Goal: Information Seeking & Learning: Learn about a topic

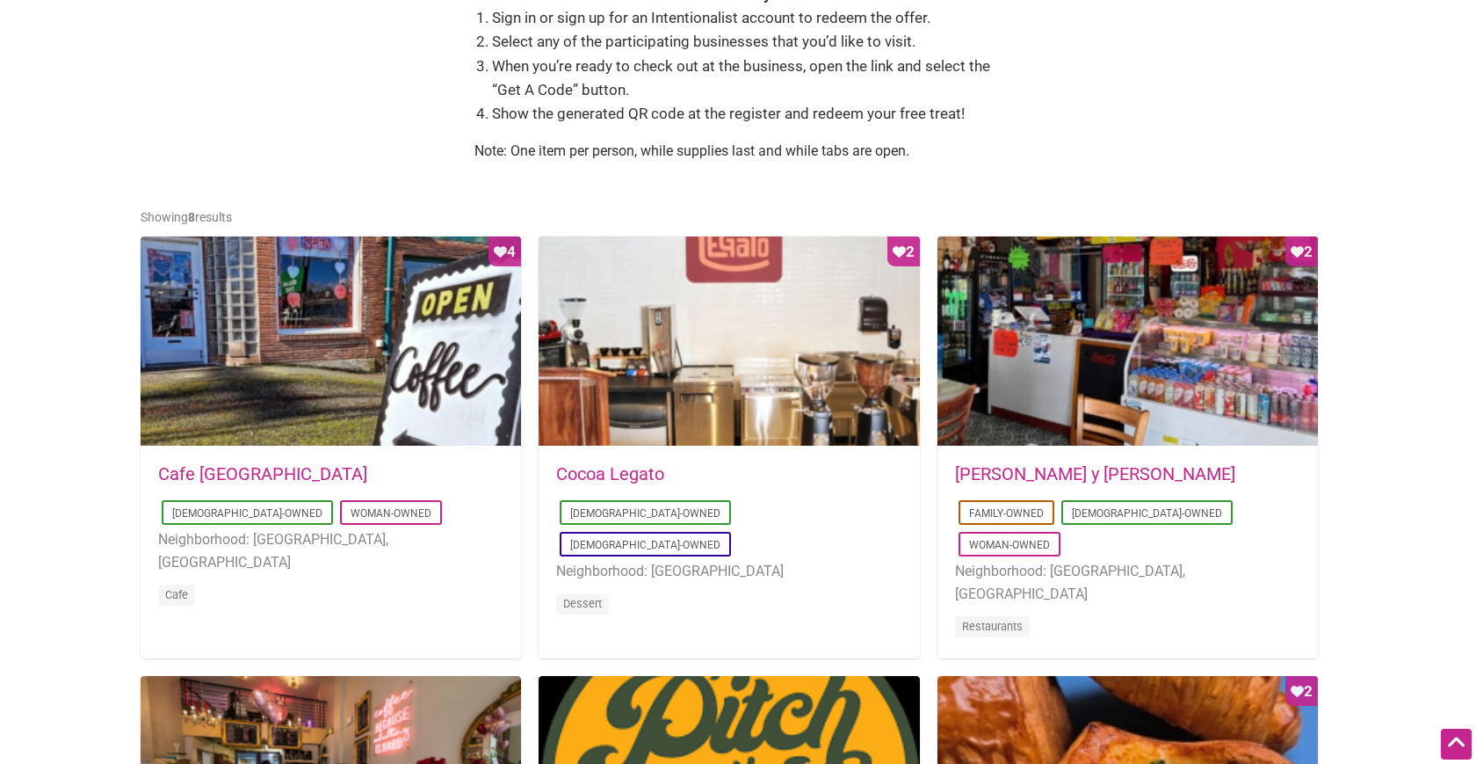
scroll to position [698, 0]
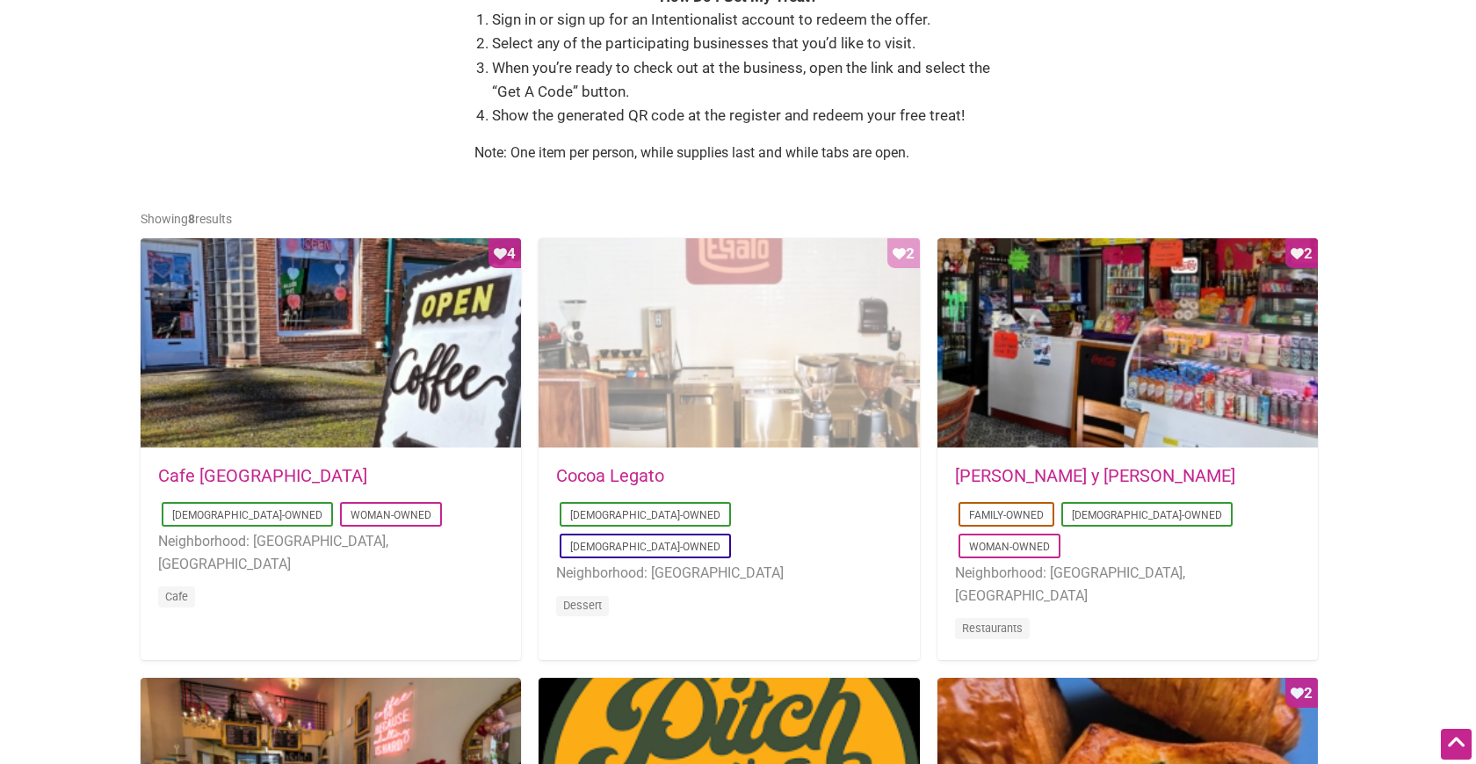
click at [713, 364] on div "Favorite Count 2" at bounding box center [729, 343] width 380 height 211
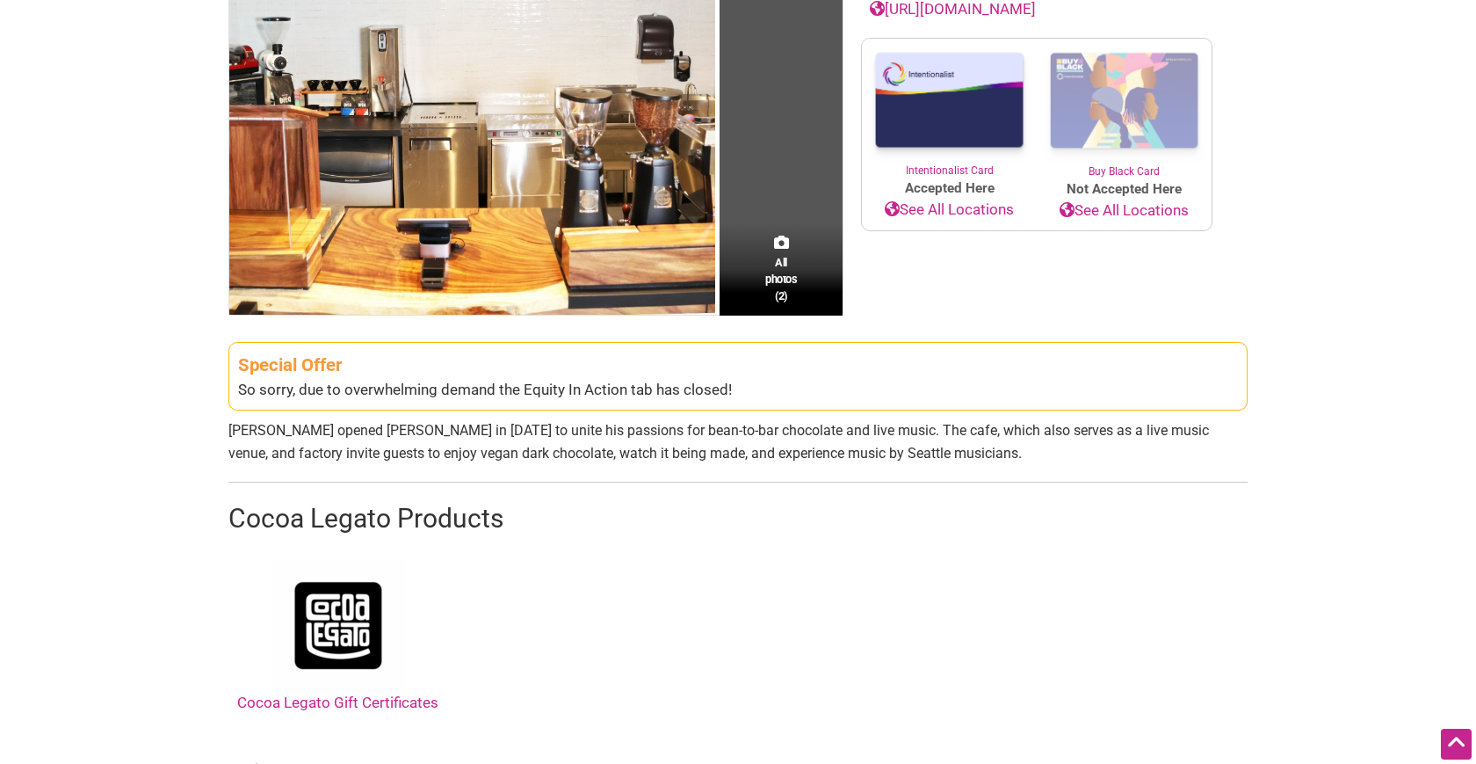
scroll to position [354, 0]
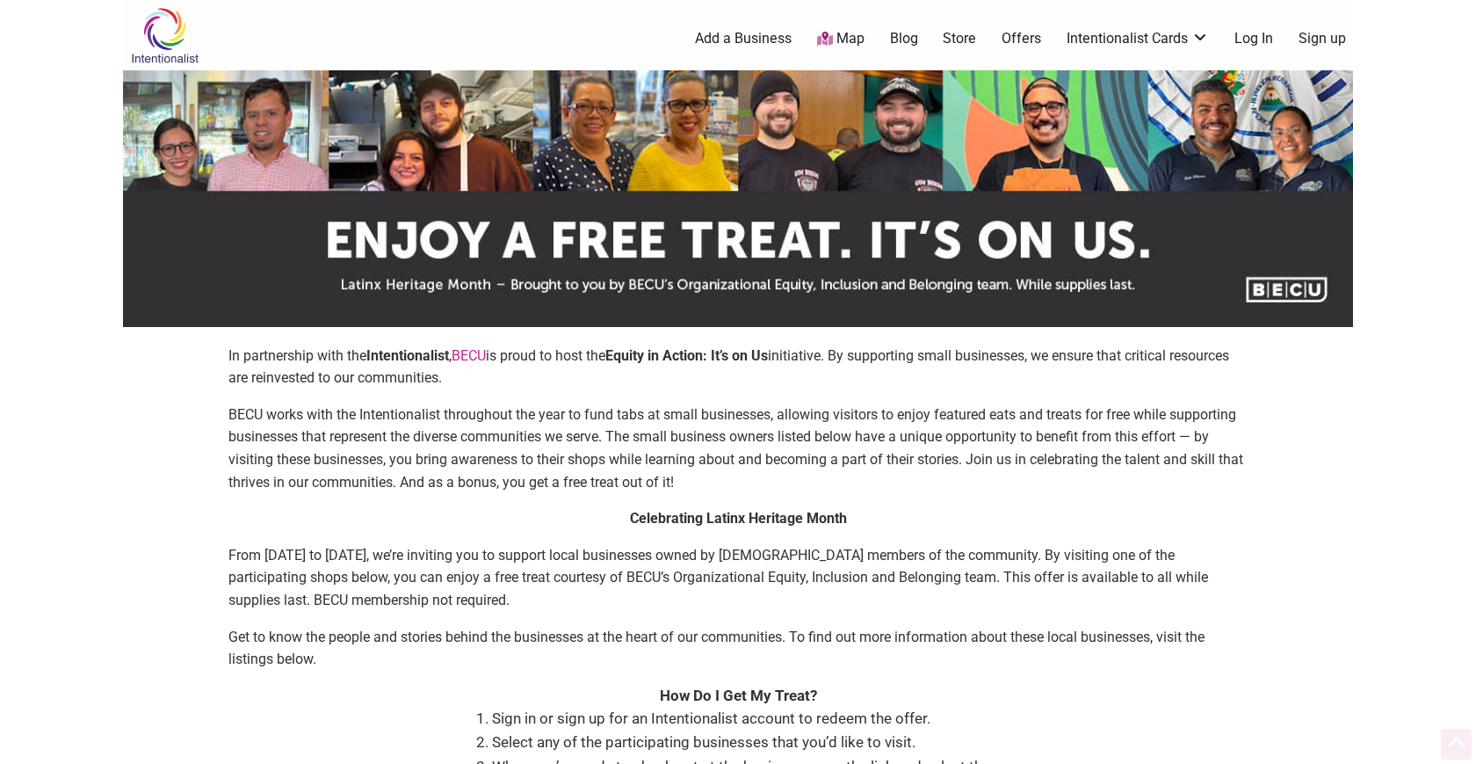
scroll to position [698, 0]
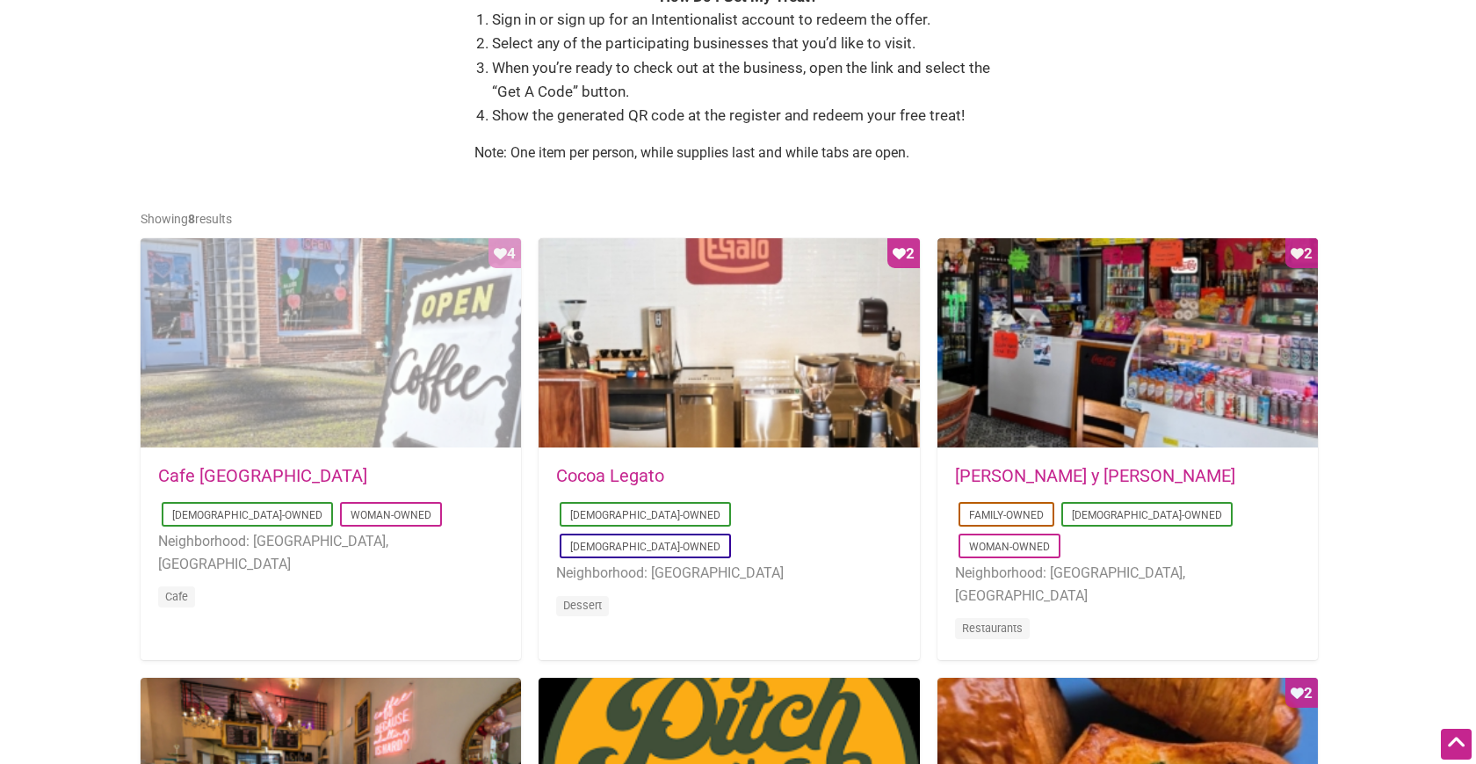
click at [413, 385] on div "Favorite Count 4" at bounding box center [331, 343] width 380 height 211
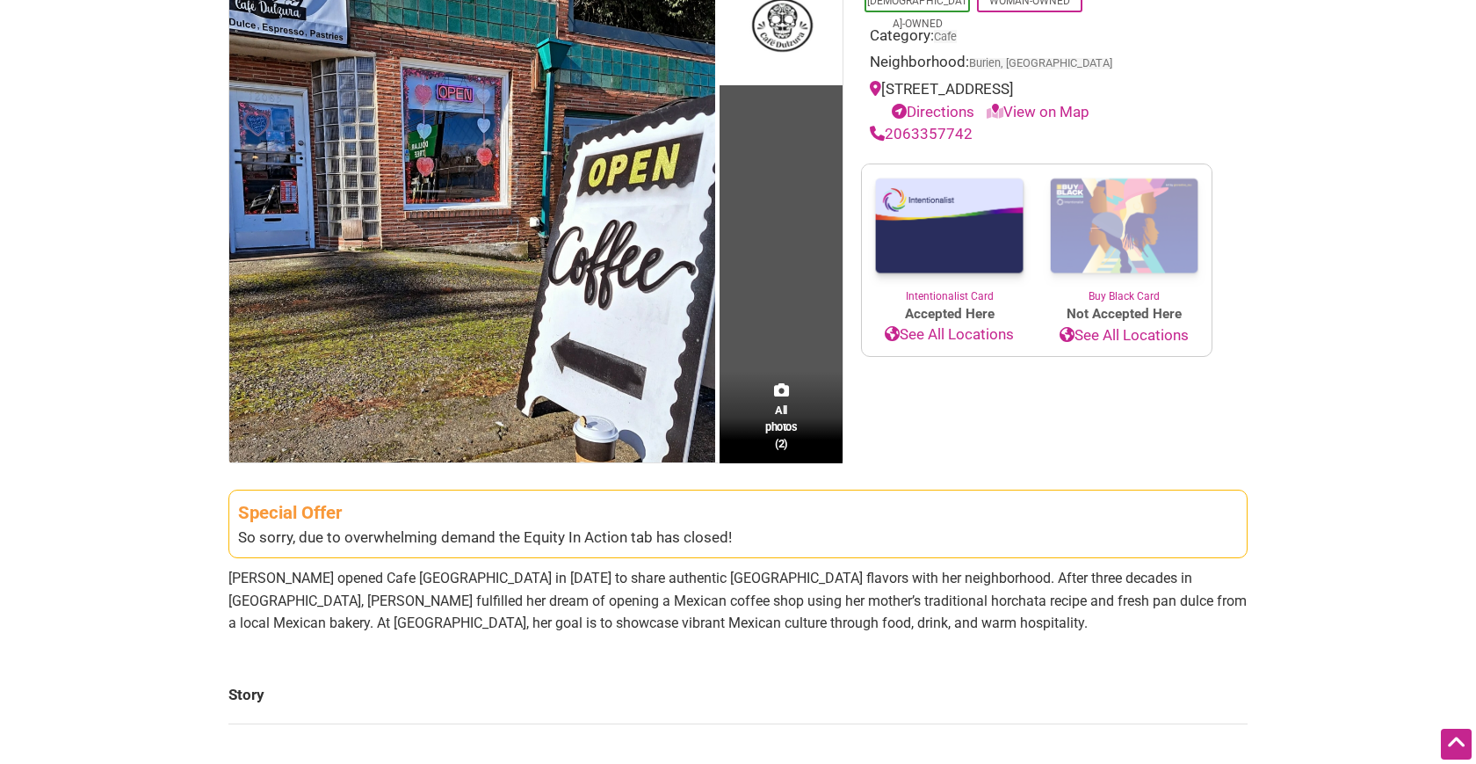
scroll to position [206, 0]
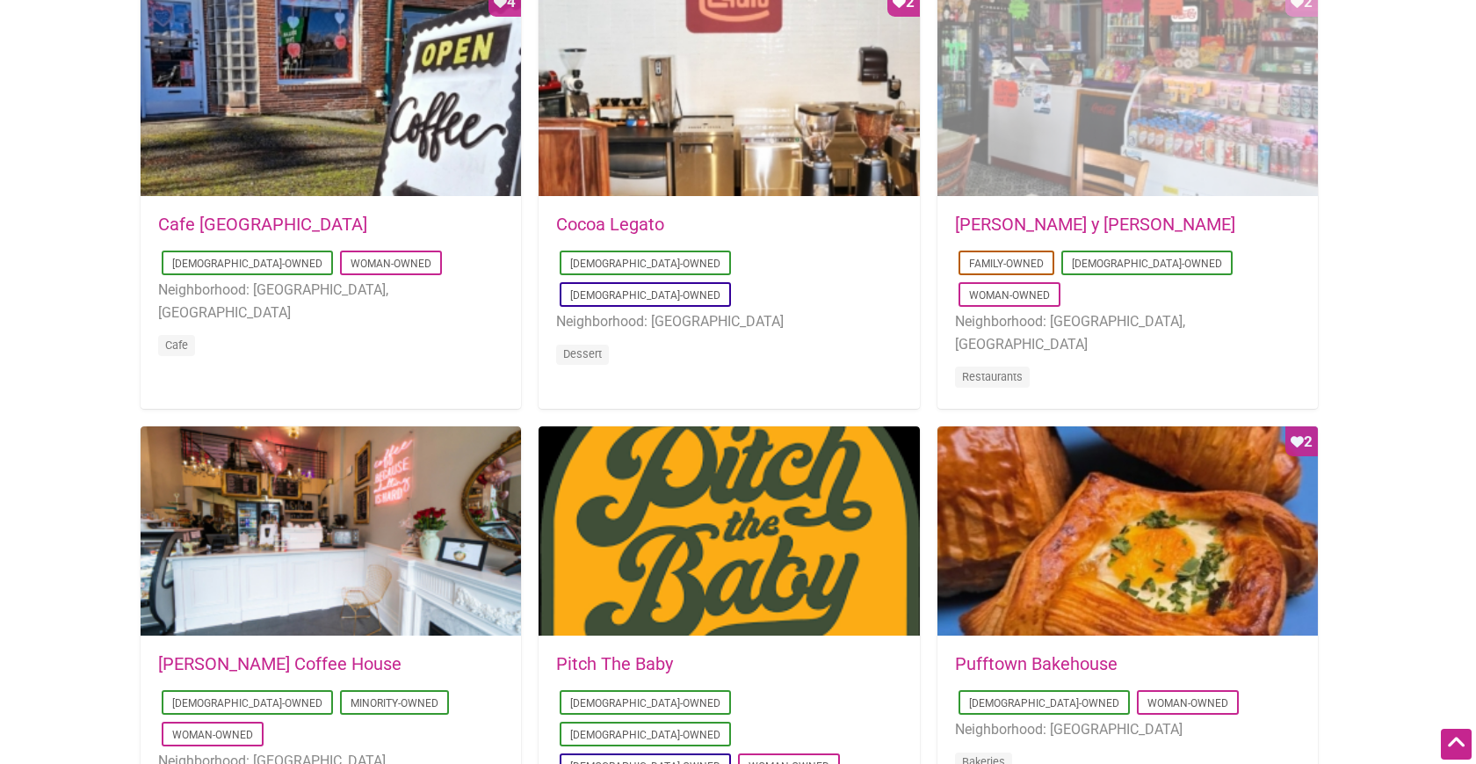
scroll to position [954, 0]
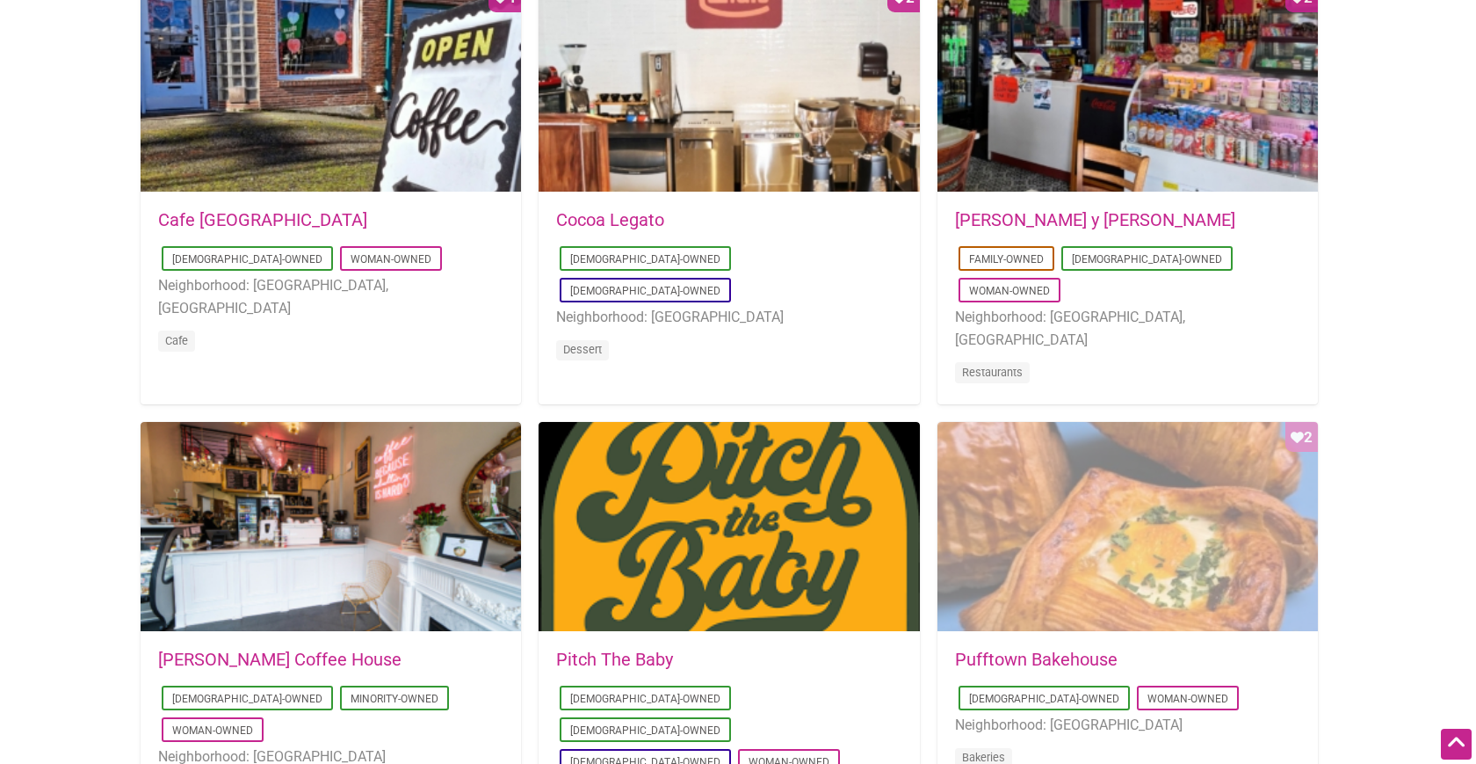
click at [1209, 452] on div "Favorite Count 2" at bounding box center [1127, 527] width 380 height 211
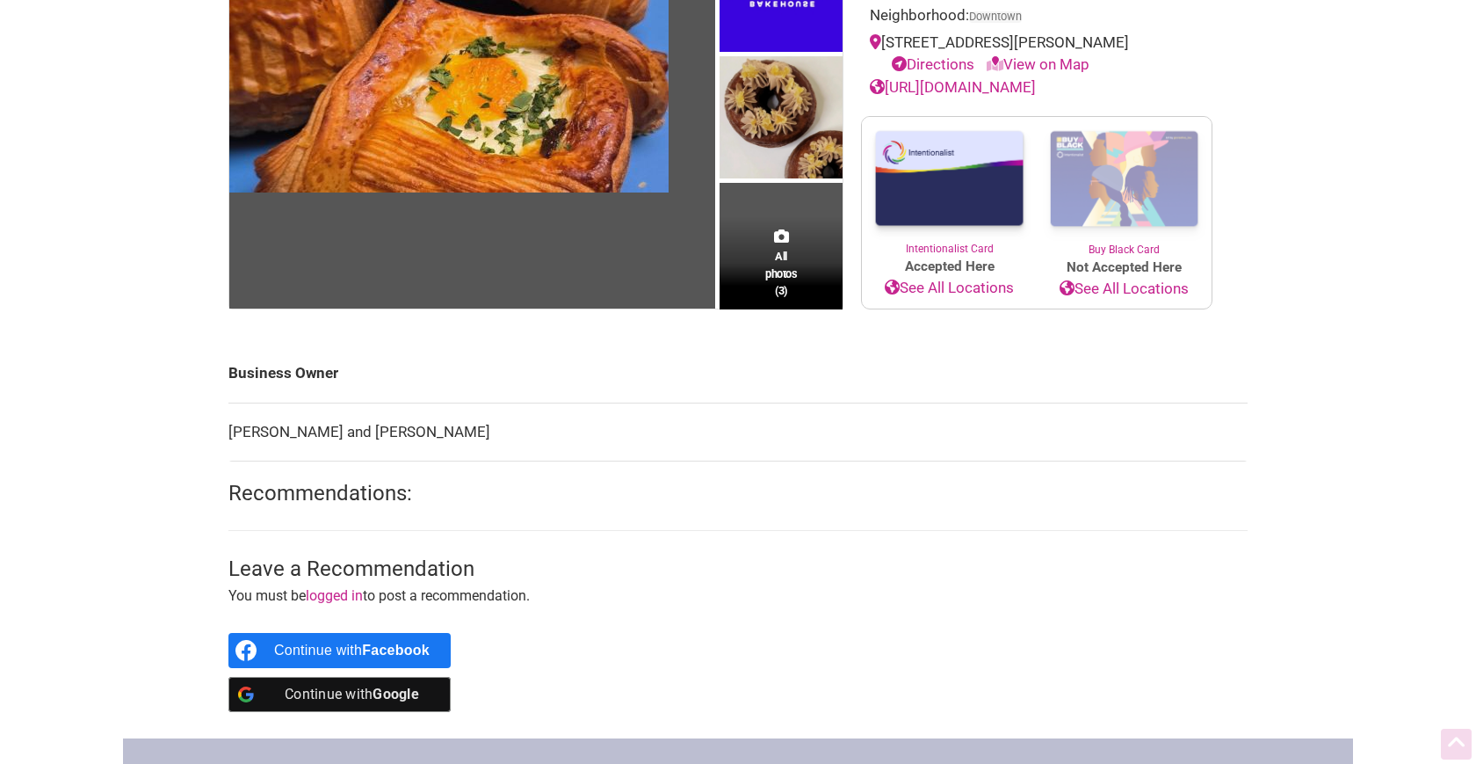
scroll to position [588, 0]
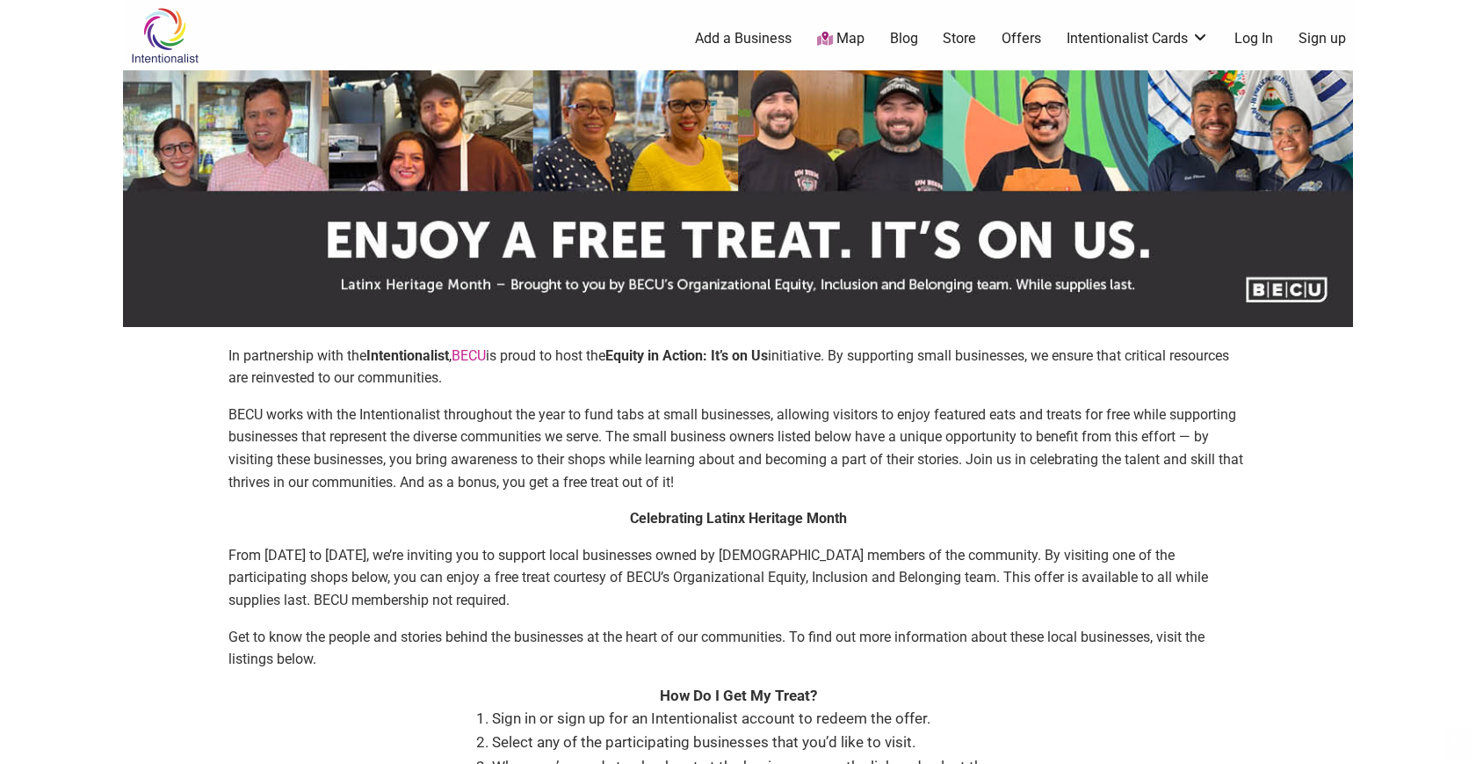
scroll to position [954, 0]
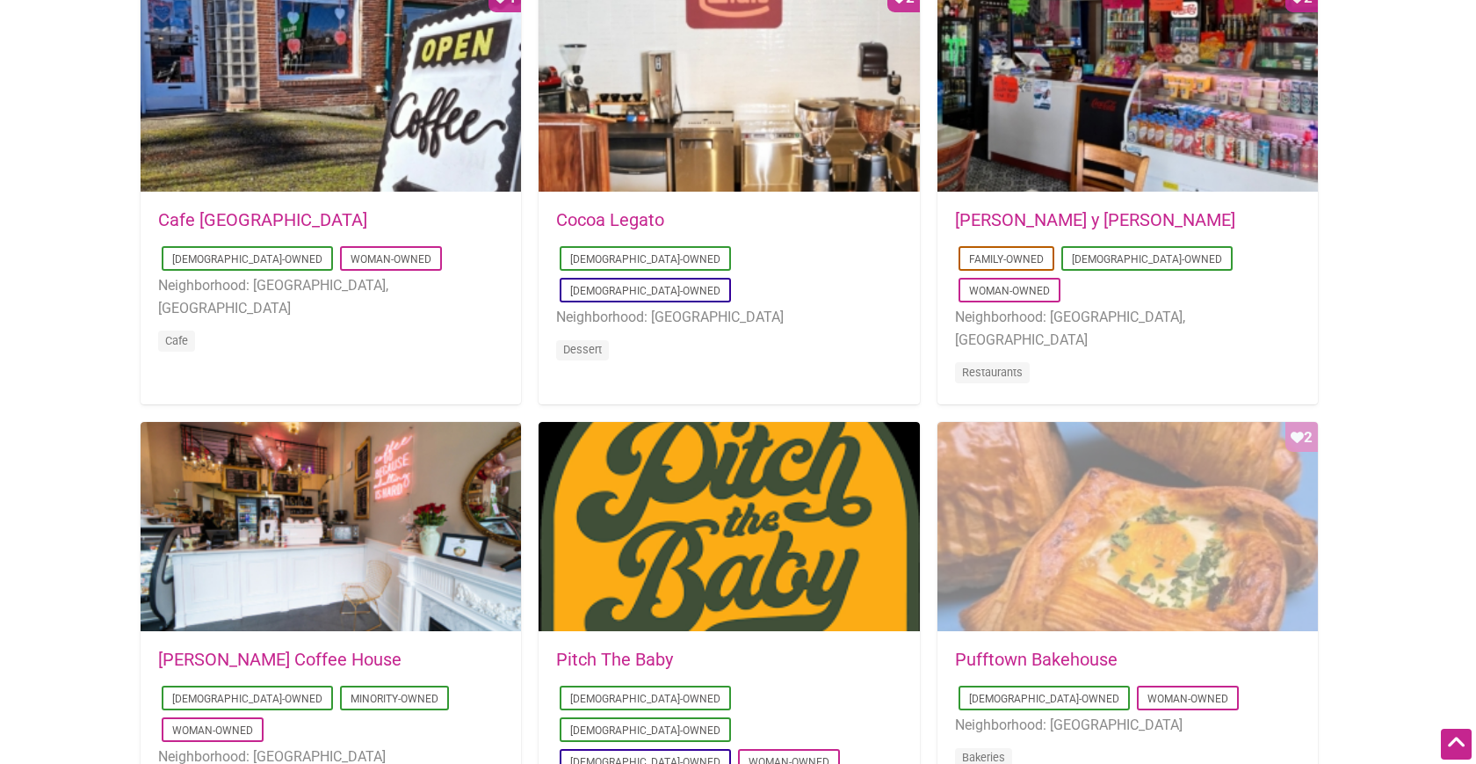
click at [963, 525] on div "Favorite Count 2" at bounding box center [1127, 527] width 380 height 211
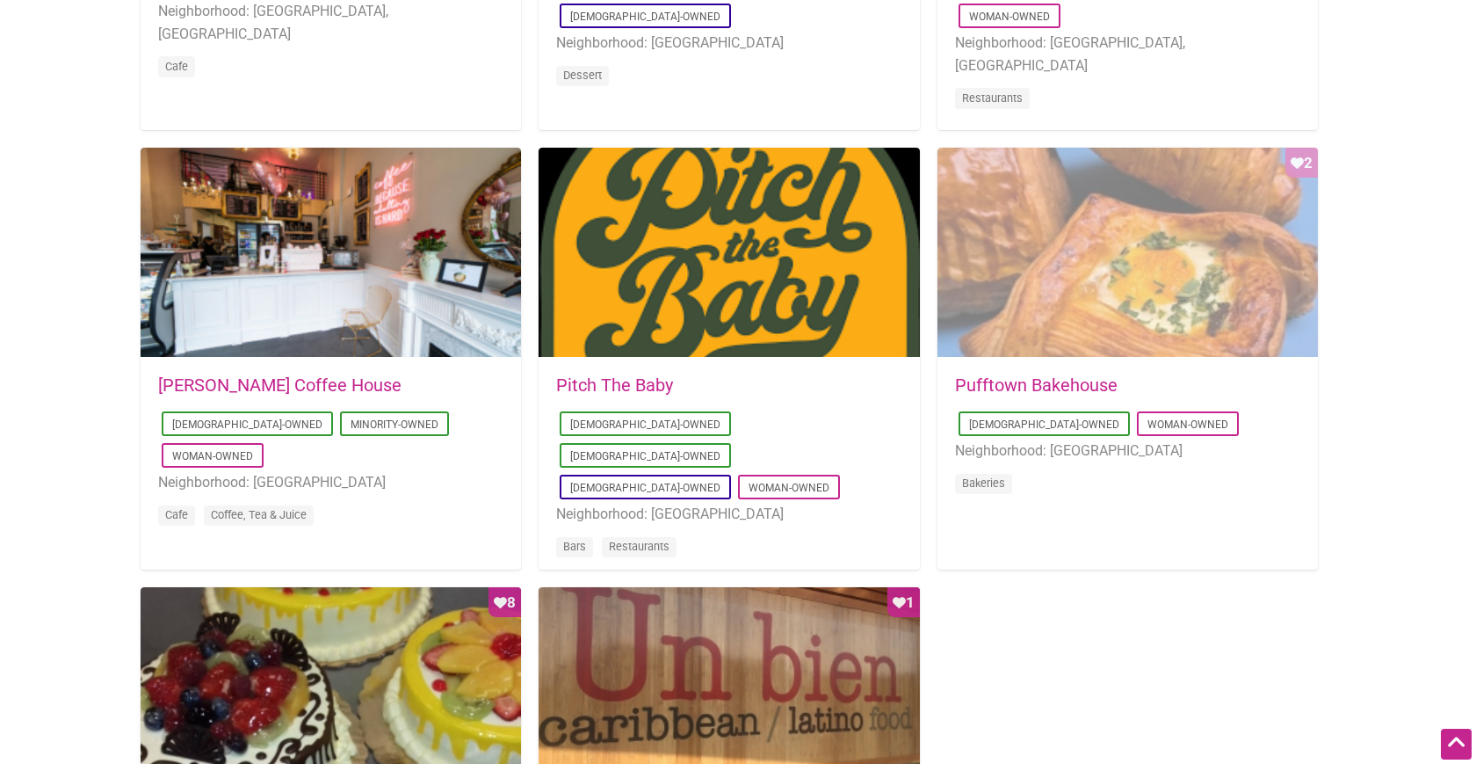
scroll to position [1249, 0]
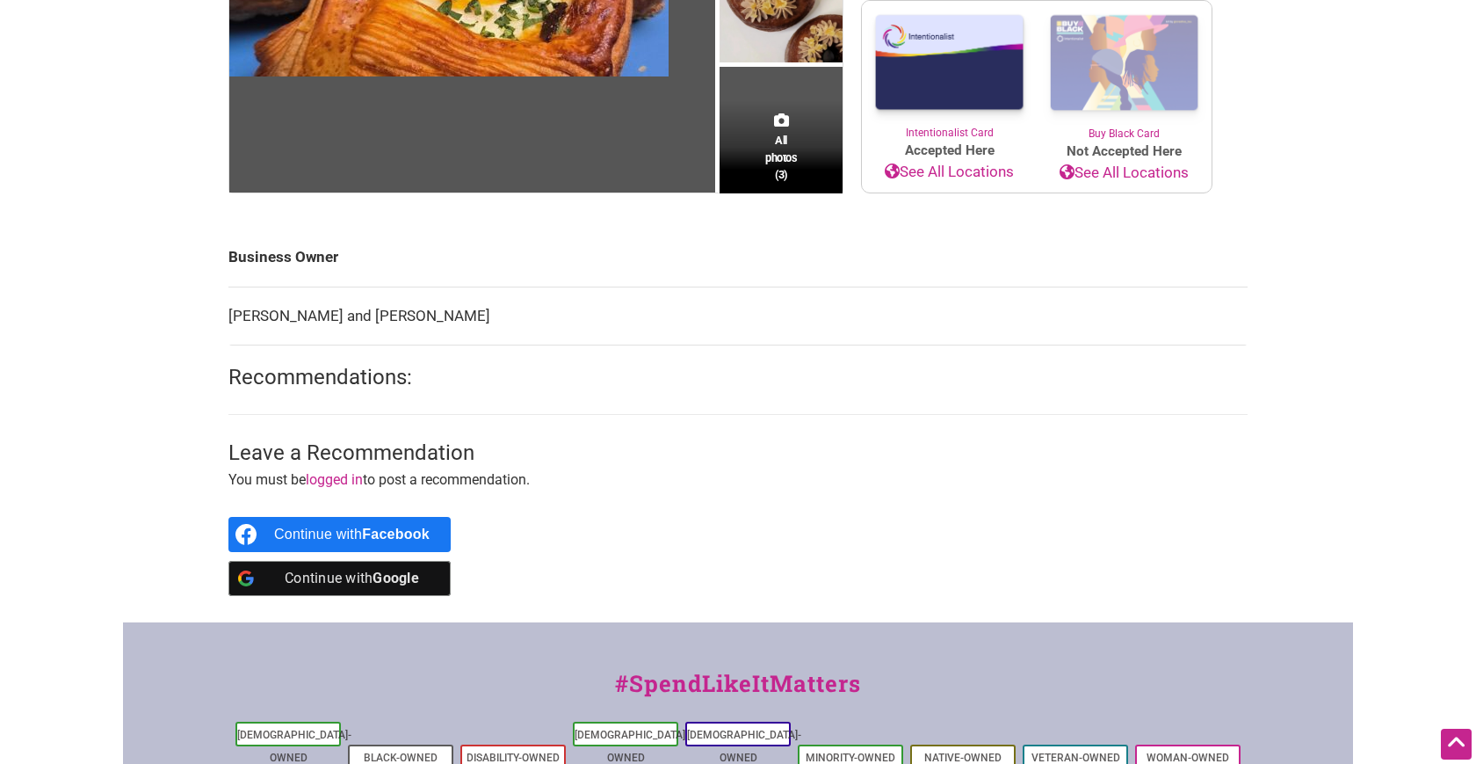
scroll to position [527, 0]
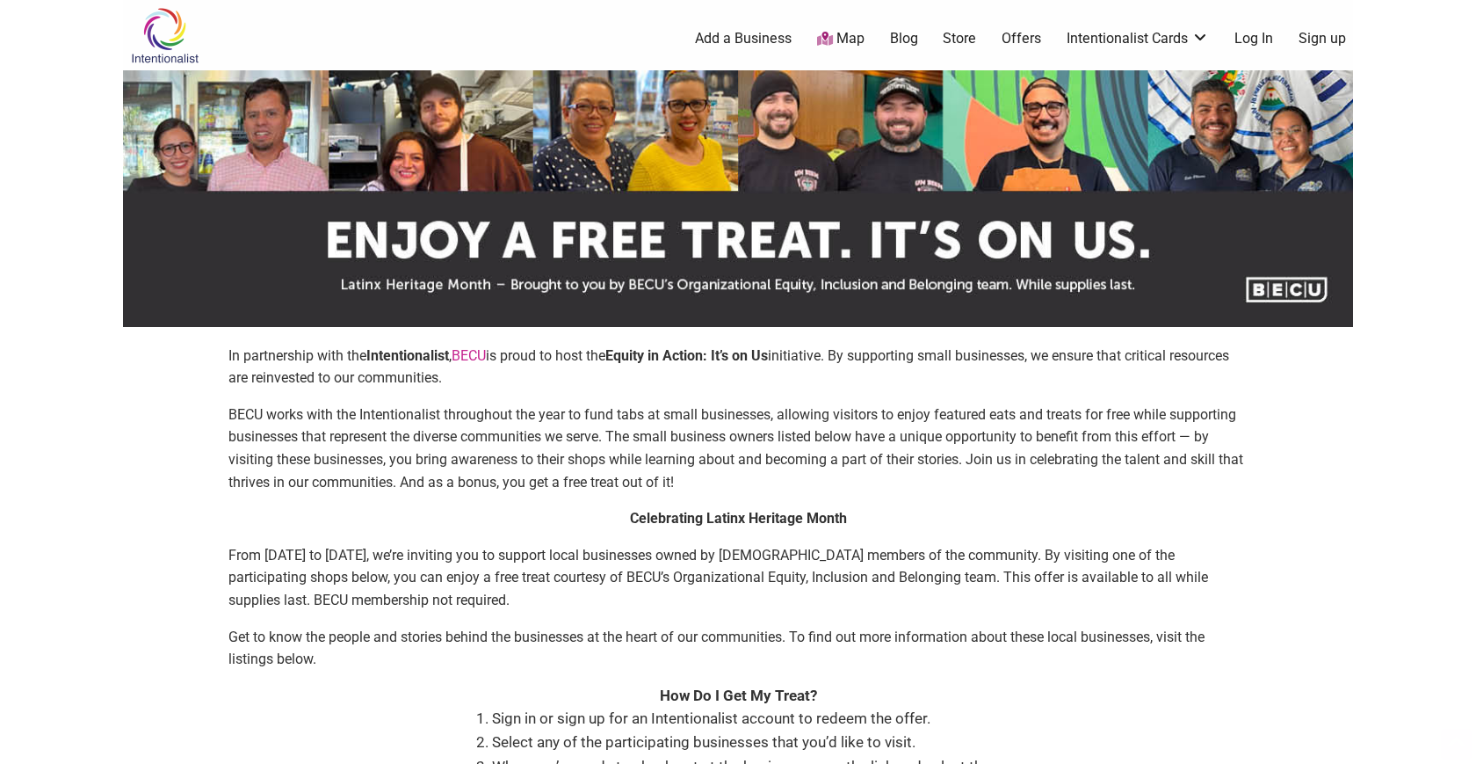
scroll to position [1249, 0]
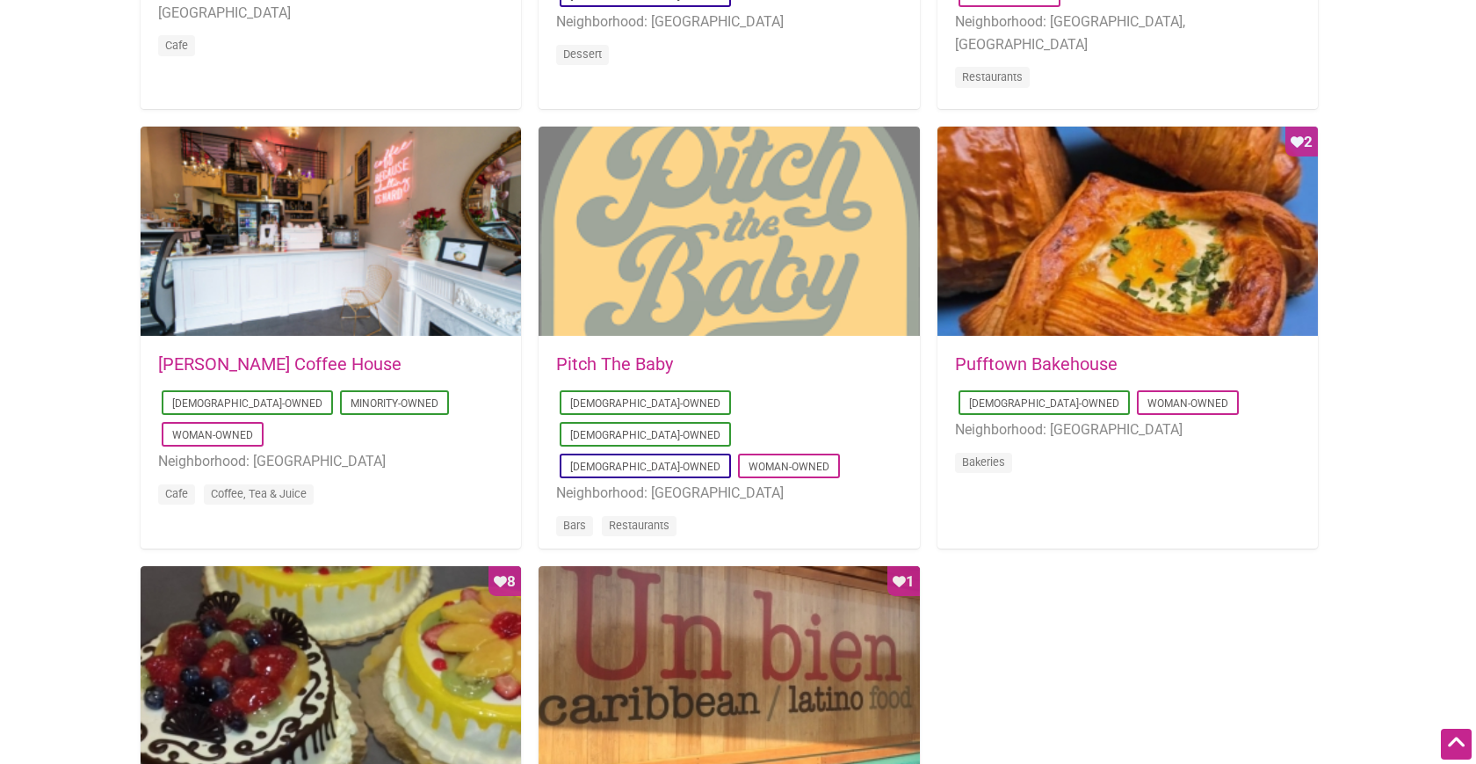
click at [733, 274] on div at bounding box center [729, 232] width 380 height 211
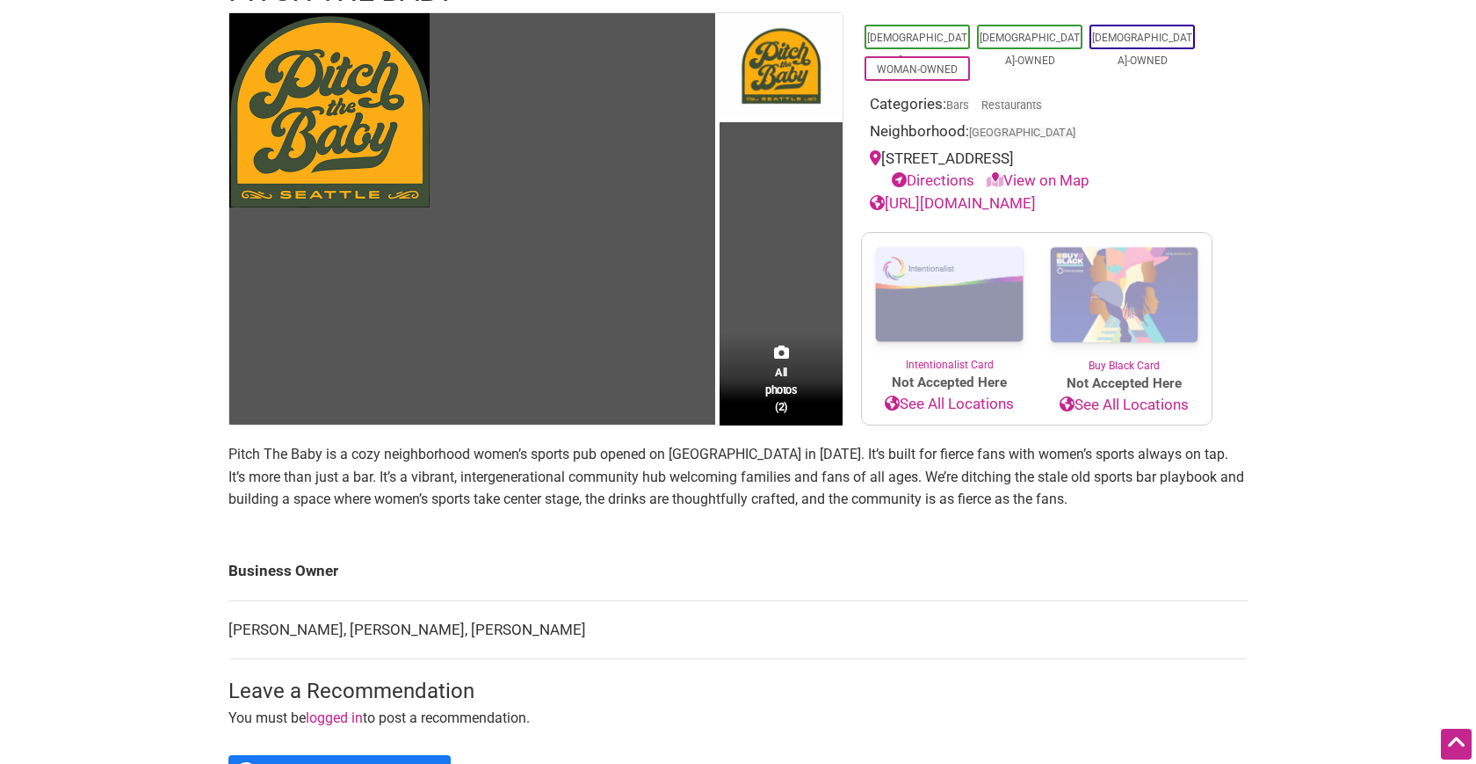
scroll to position [322, 0]
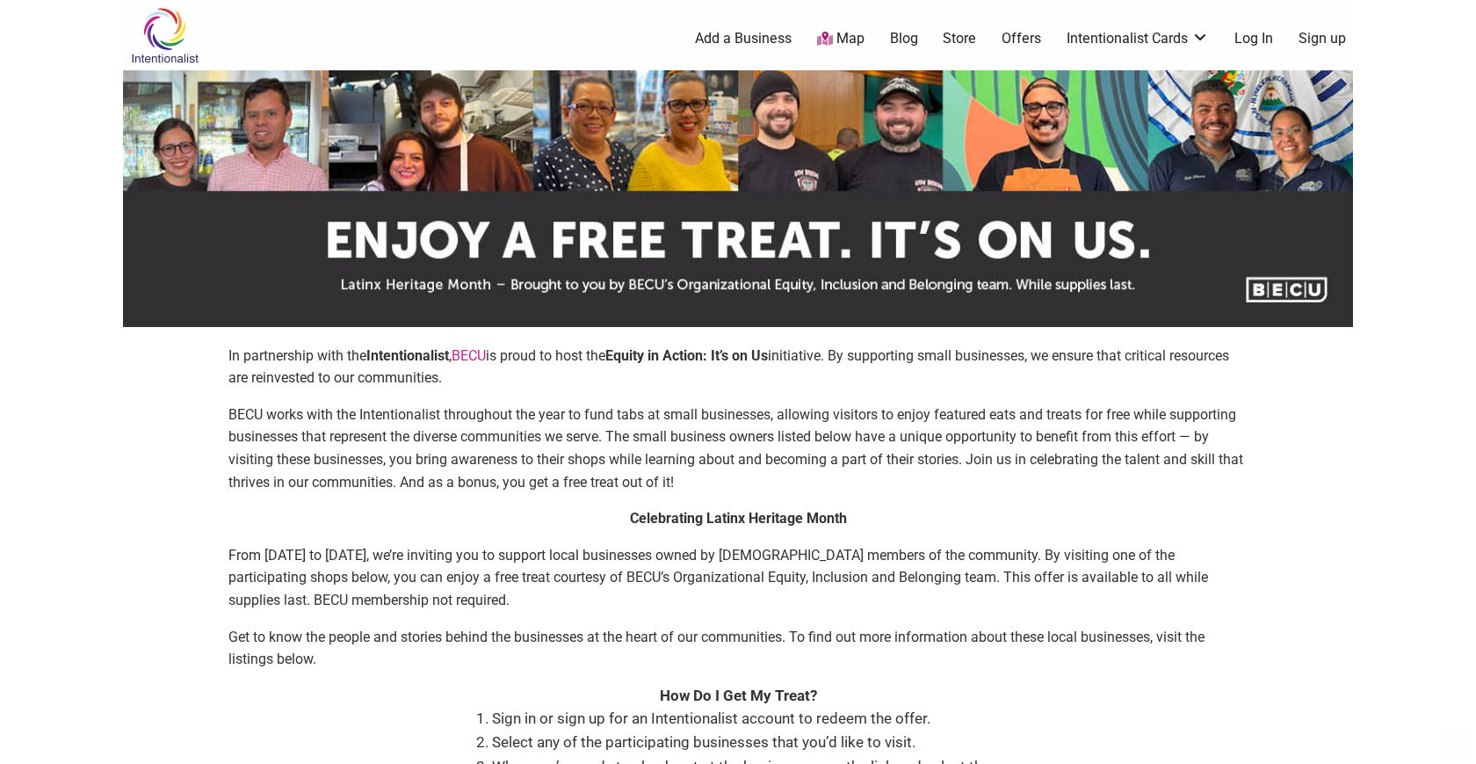
scroll to position [1249, 0]
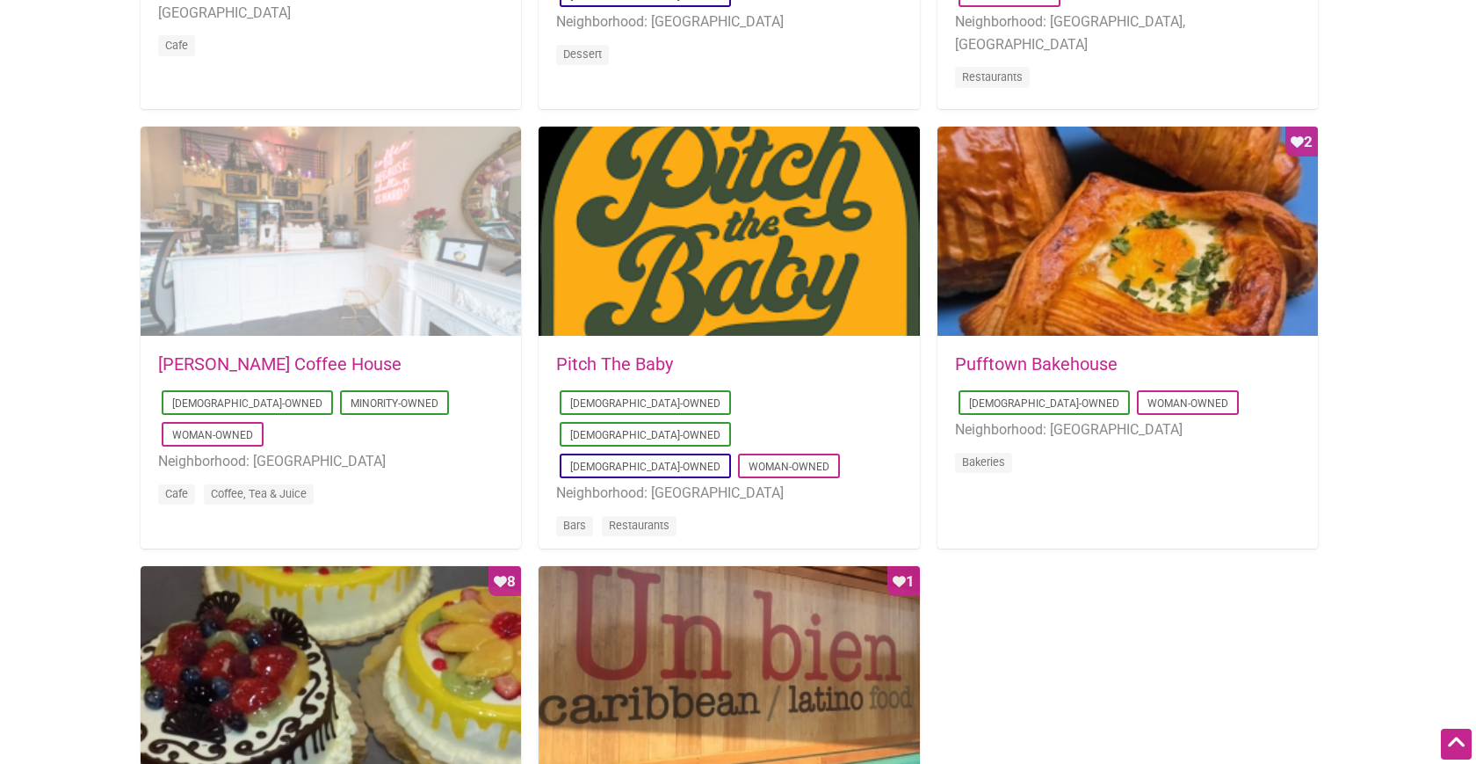
click at [225, 235] on div at bounding box center [331, 232] width 380 height 211
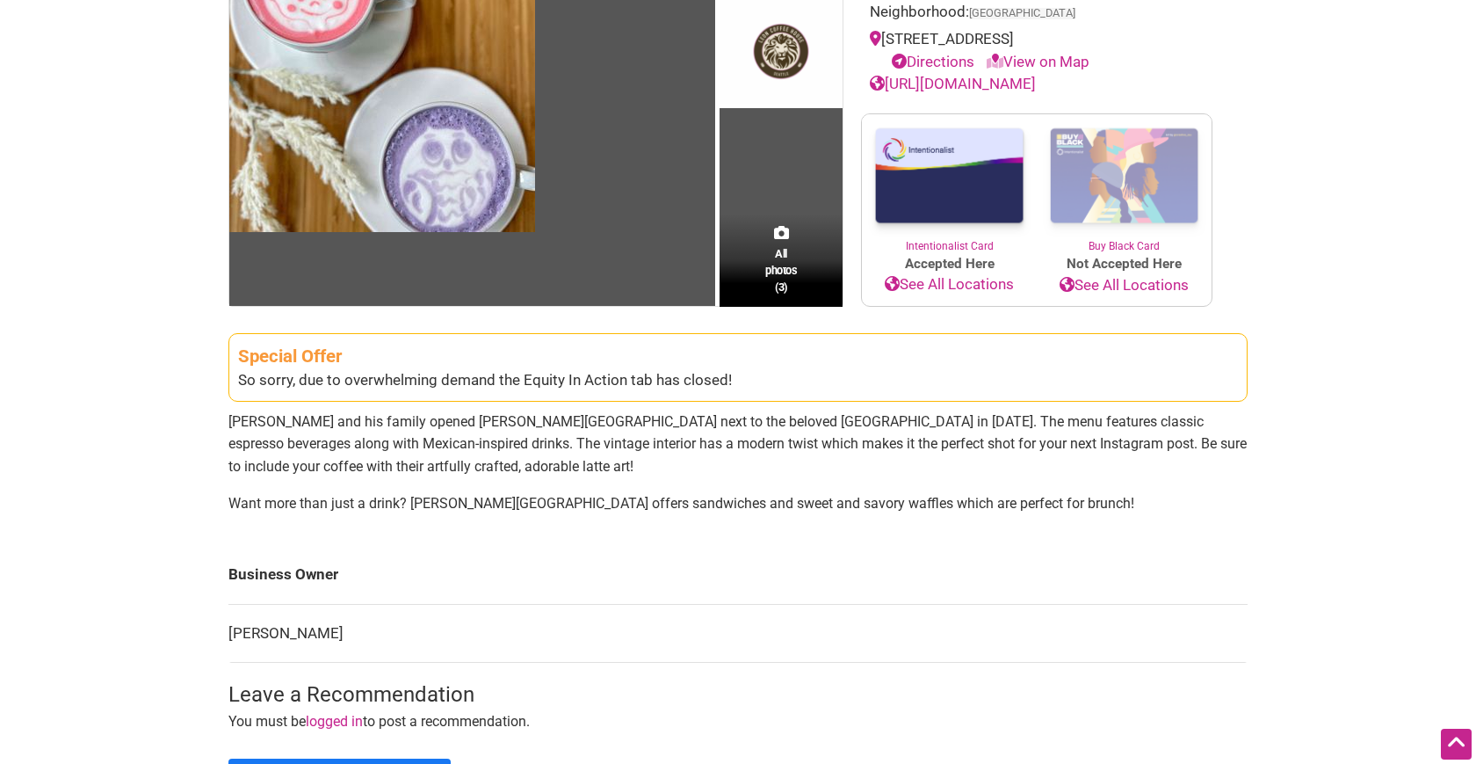
scroll to position [258, 0]
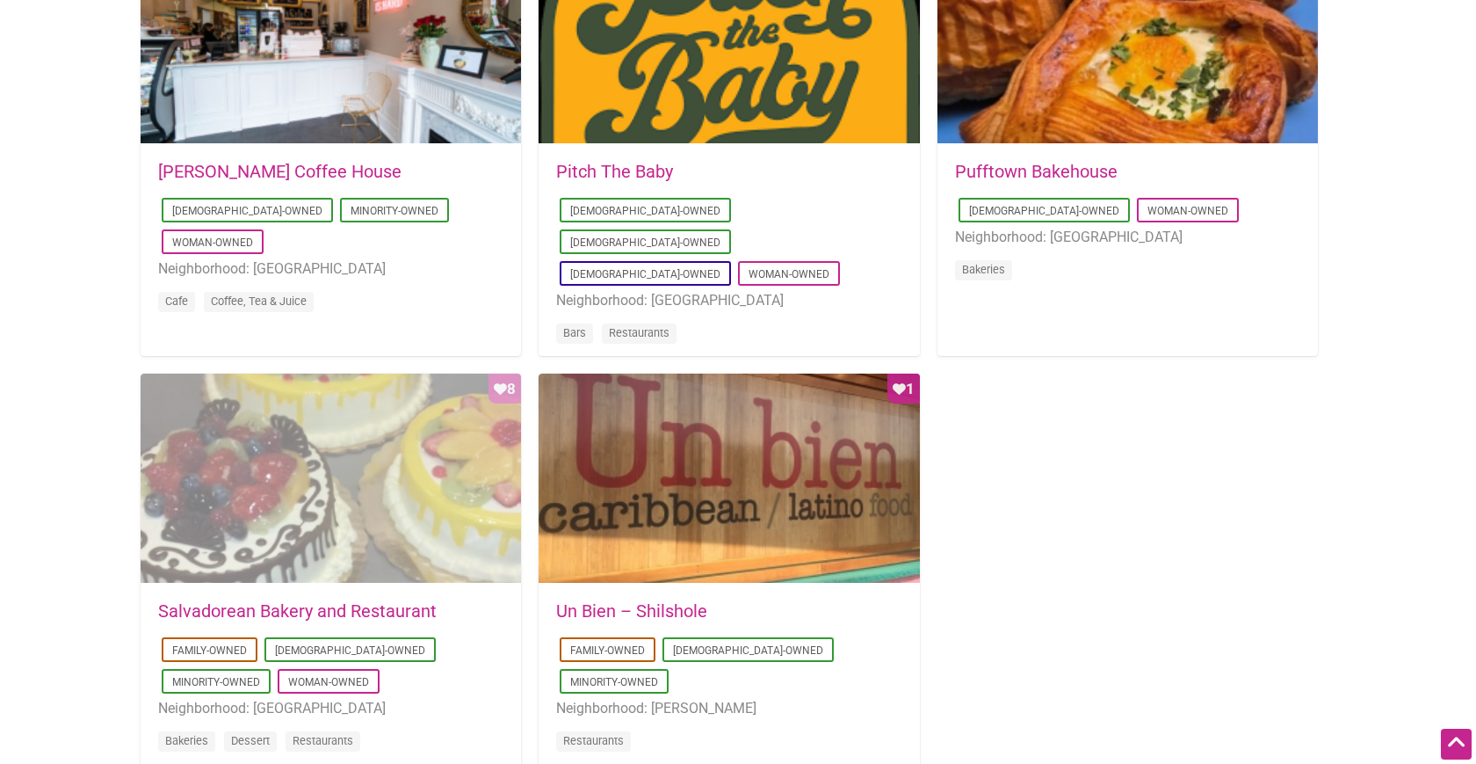
scroll to position [1444, 0]
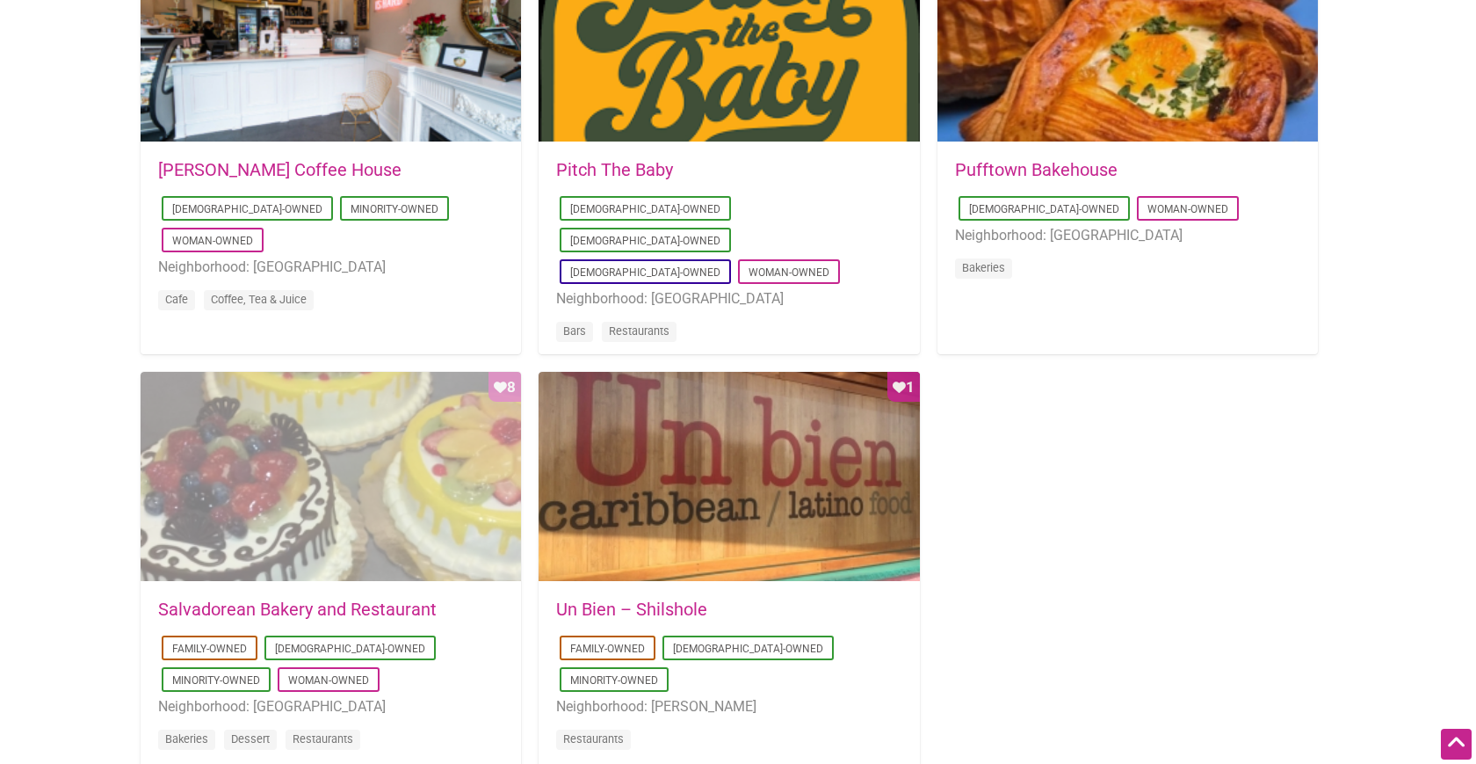
click at [423, 495] on div "Favorite Count 8" at bounding box center [331, 477] width 380 height 211
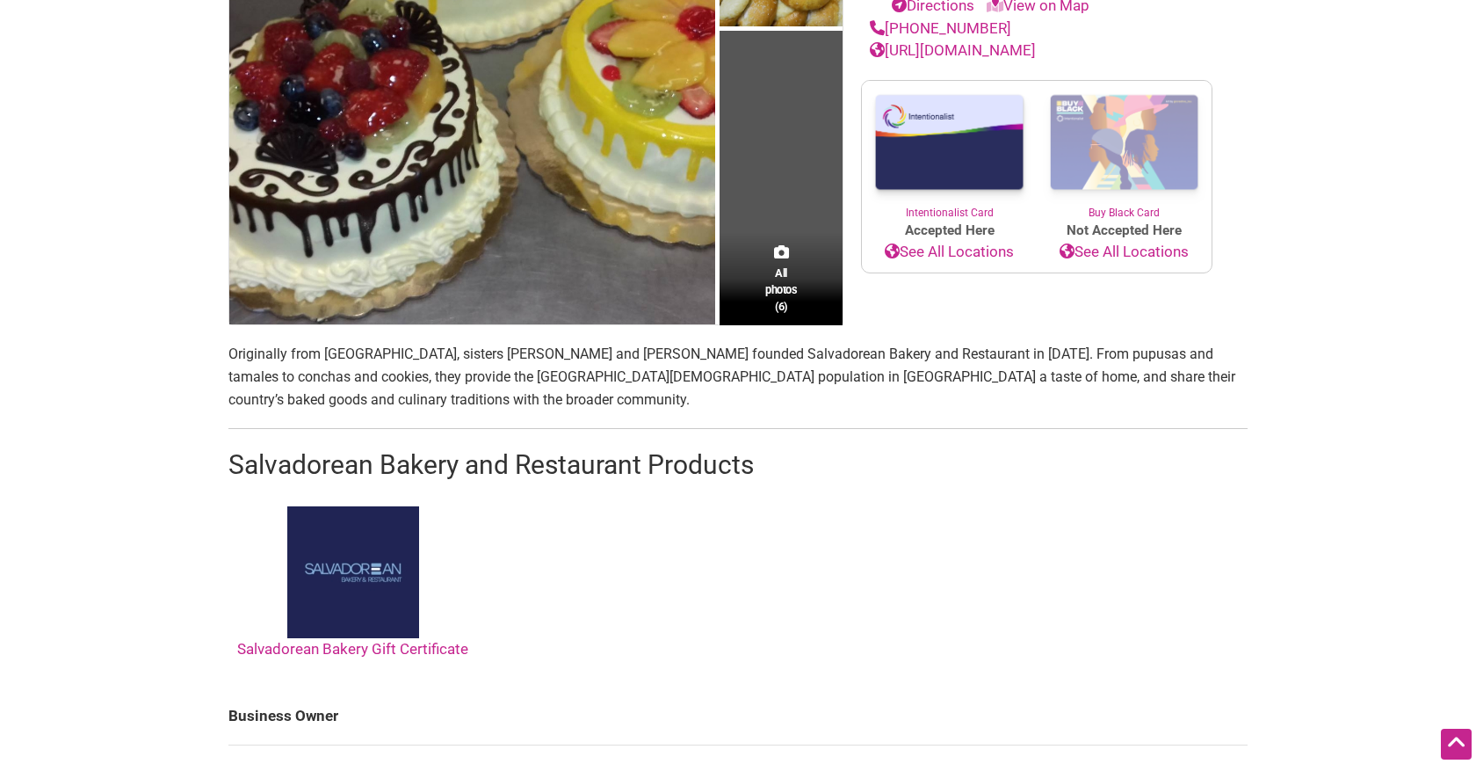
scroll to position [503, 0]
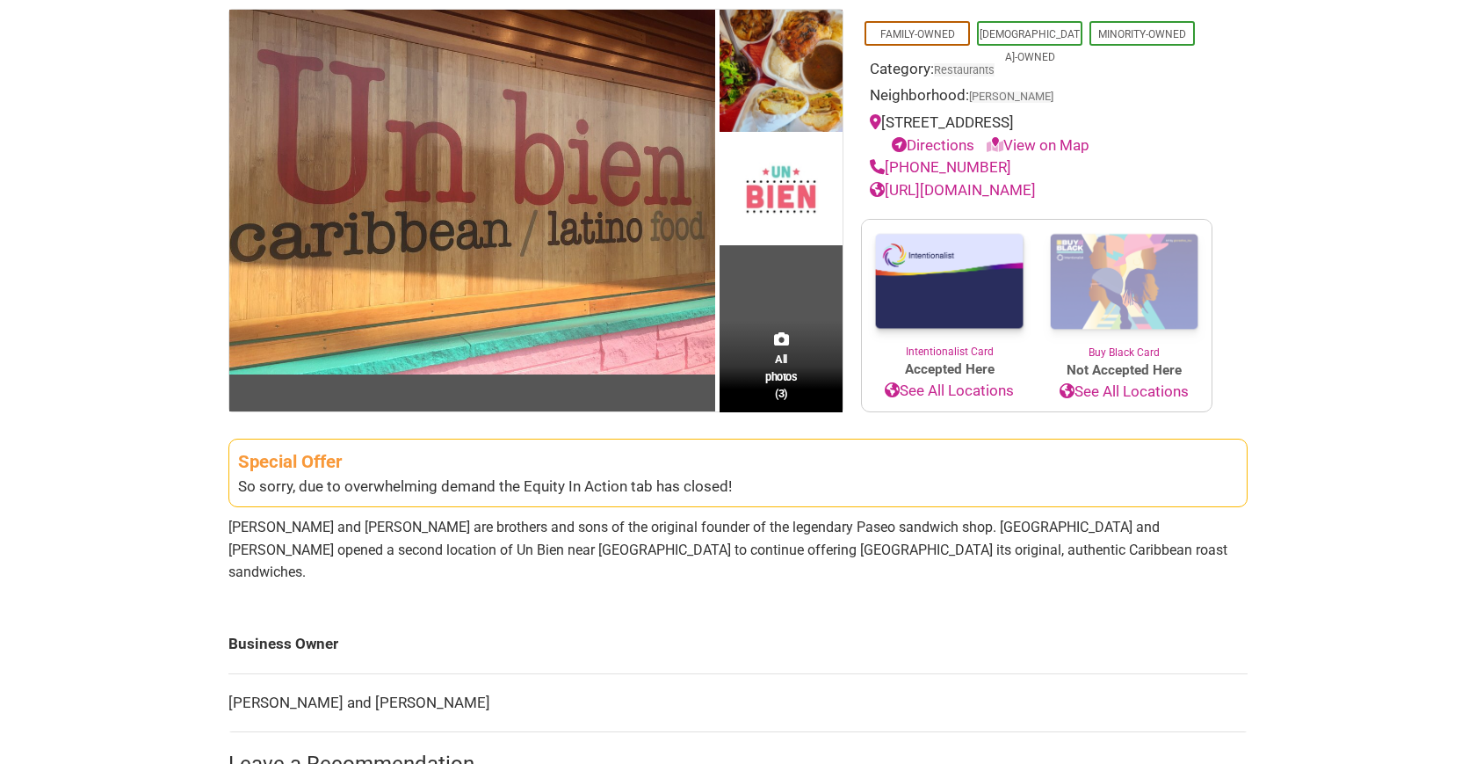
scroll to position [179, 0]
